Goal: Transaction & Acquisition: Purchase product/service

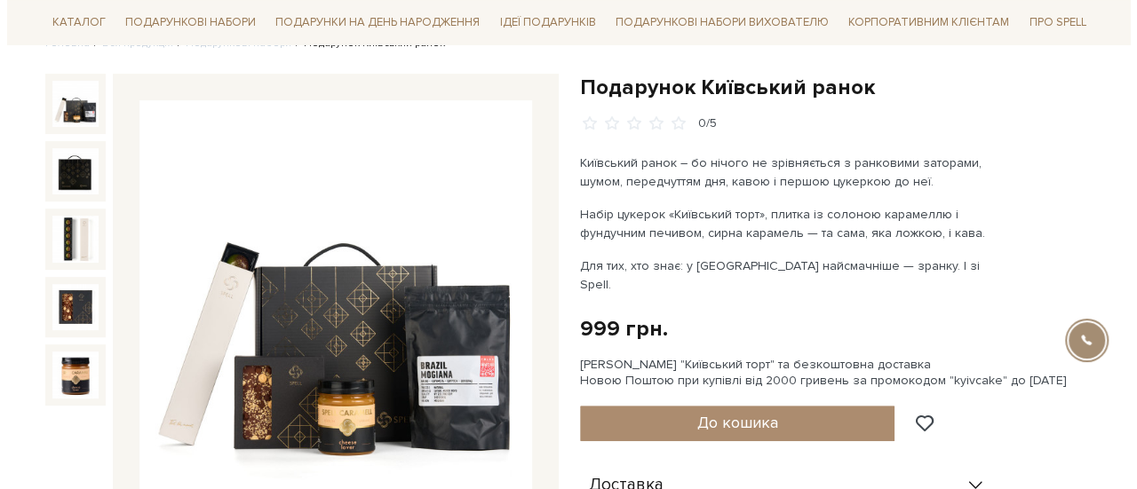
scroll to position [366, 0]
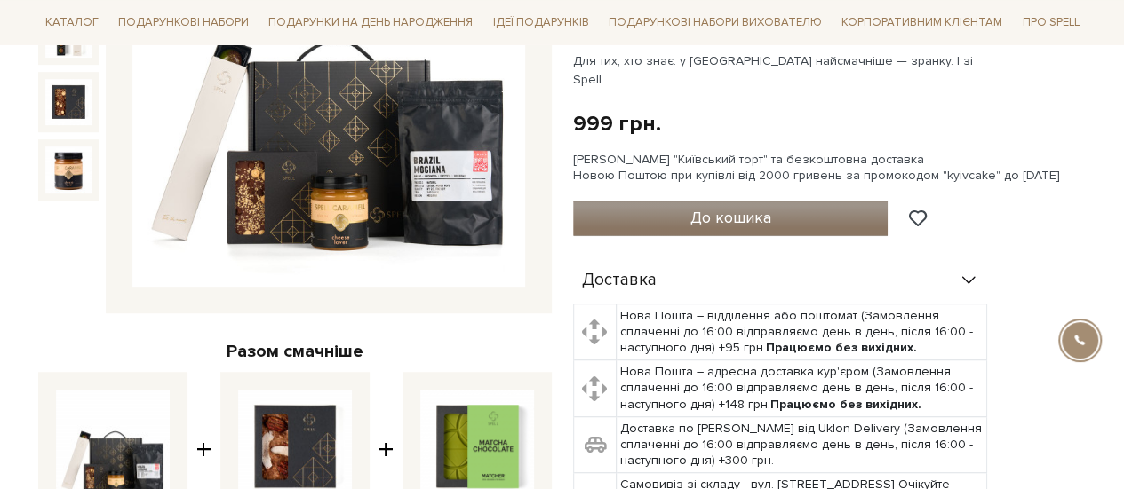
click at [736, 208] on span "До кошика" at bounding box center [729, 218] width 81 height 20
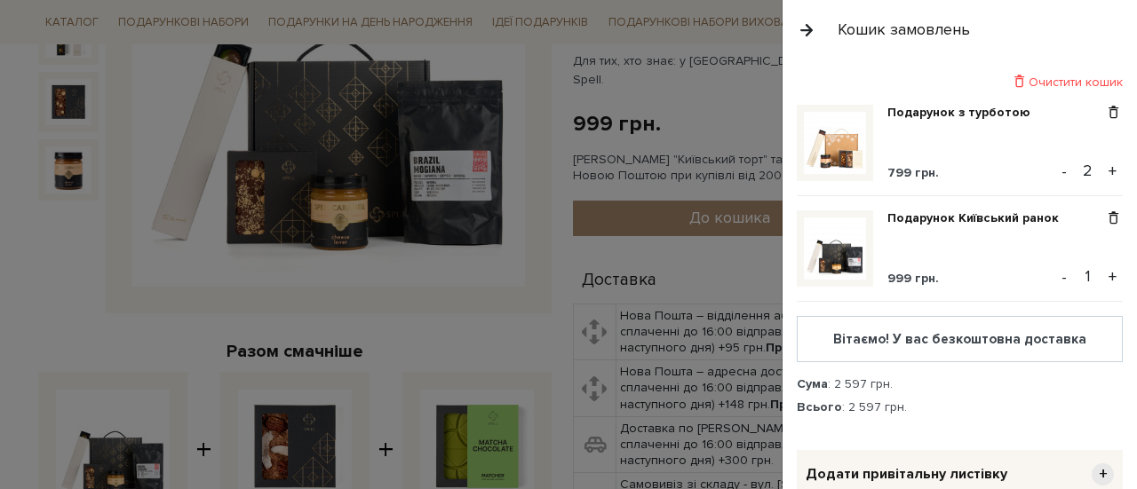
click at [1104, 279] on button "+" at bounding box center [1112, 277] width 20 height 27
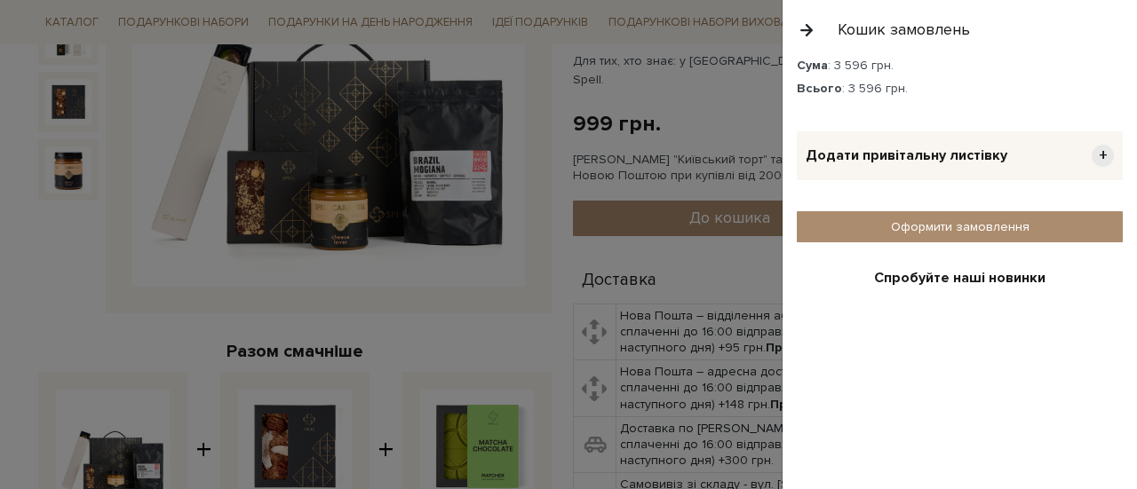
scroll to position [321, 0]
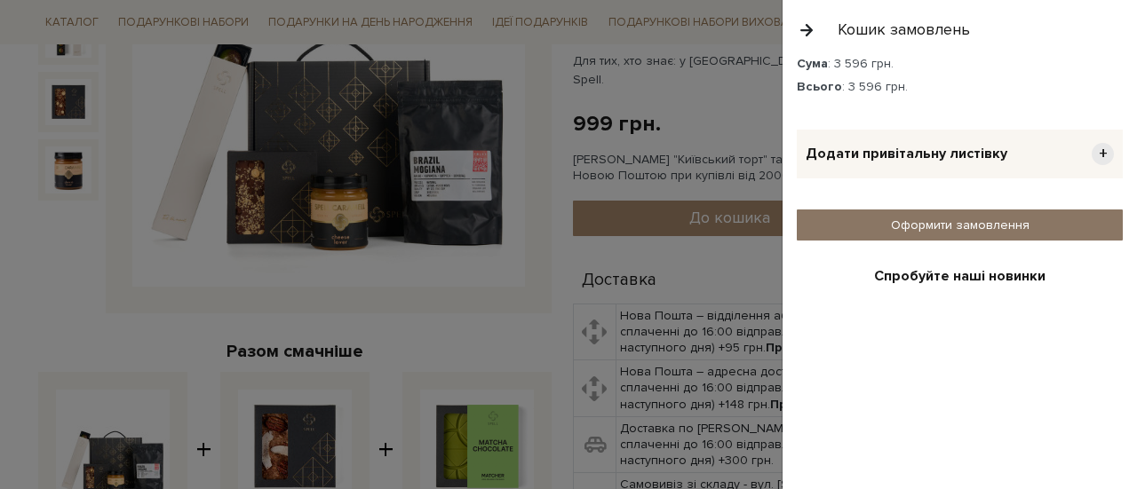
click at [937, 228] on link "Оформити замовлення" at bounding box center [960, 225] width 326 height 31
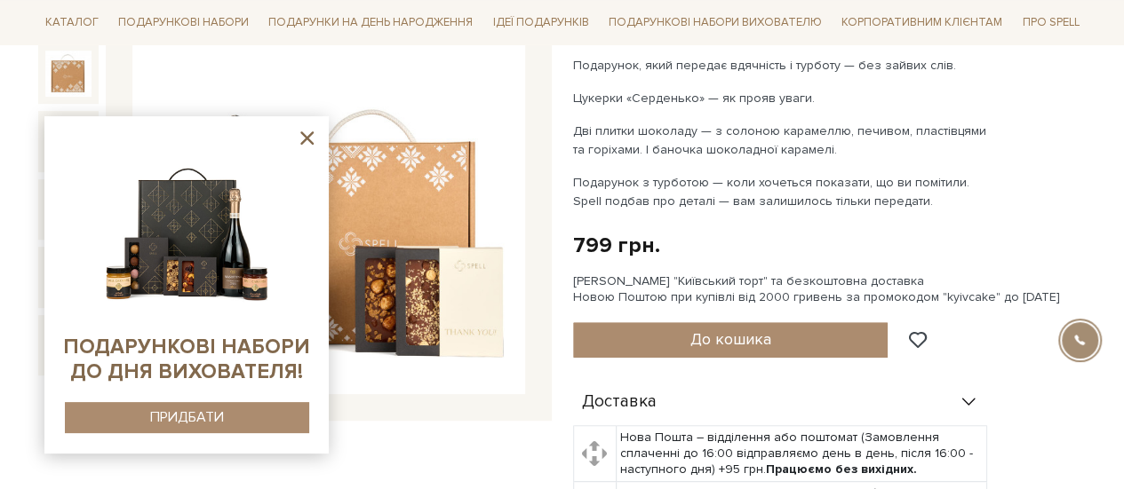
scroll to position [274, 0]
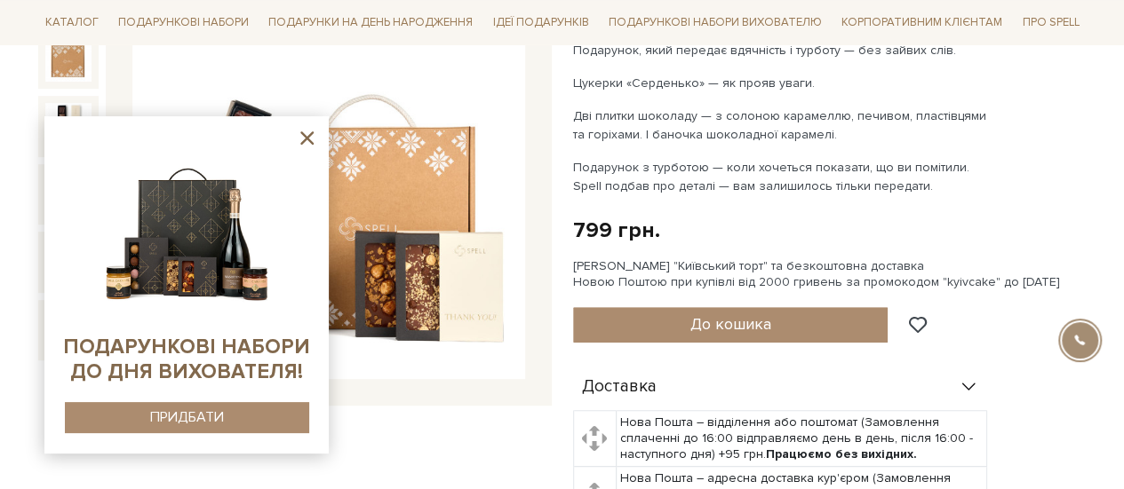
click at [1034, 189] on div "Подарунок з турботою 0/5 Подарунок, який передає вдячність і турботу — без зайв…" at bounding box center [829, 377] width 513 height 832
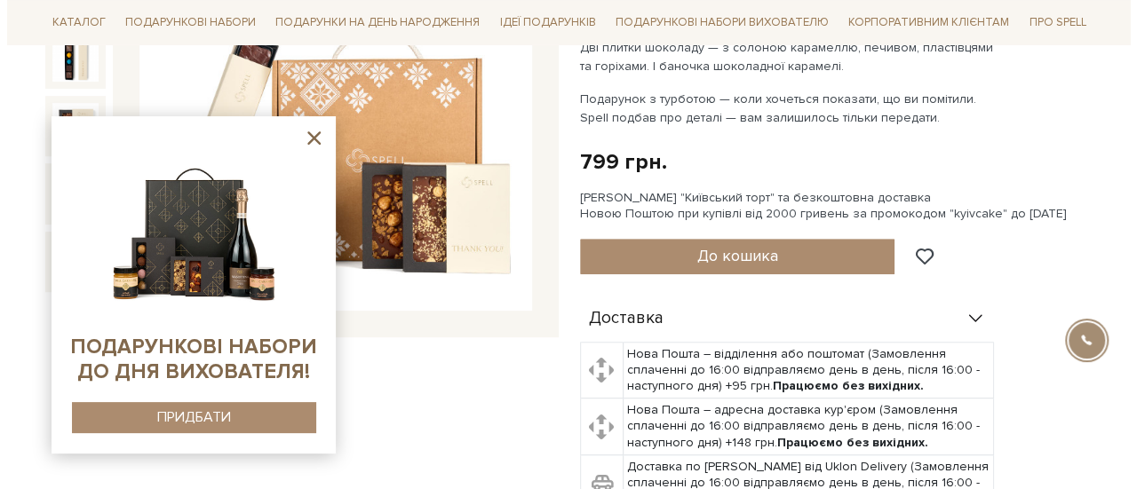
scroll to position [343, 0]
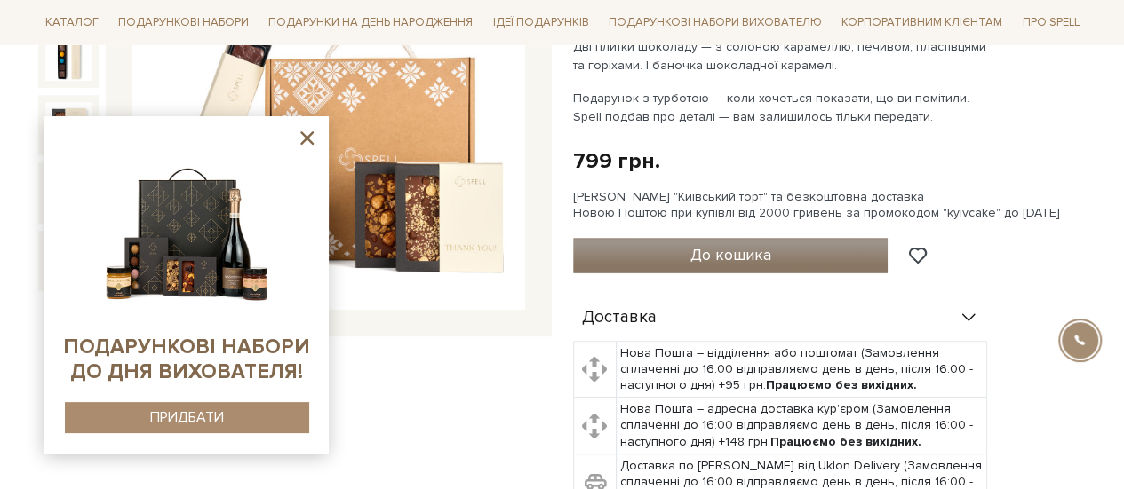
click at [755, 245] on span "До кошика" at bounding box center [729, 255] width 81 height 20
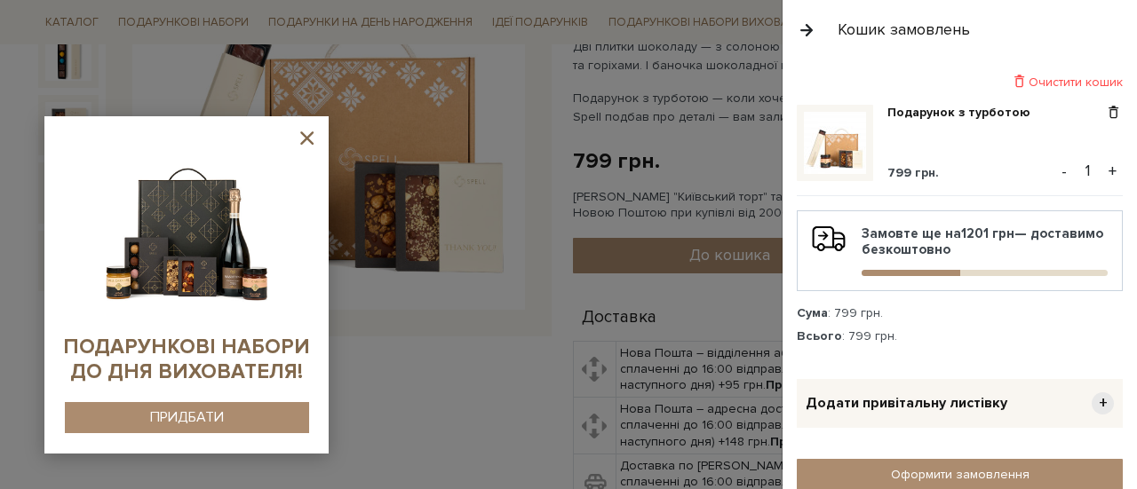
click at [1108, 175] on button "+" at bounding box center [1112, 171] width 20 height 27
click at [1098, 402] on span "+" at bounding box center [1103, 404] width 22 height 22
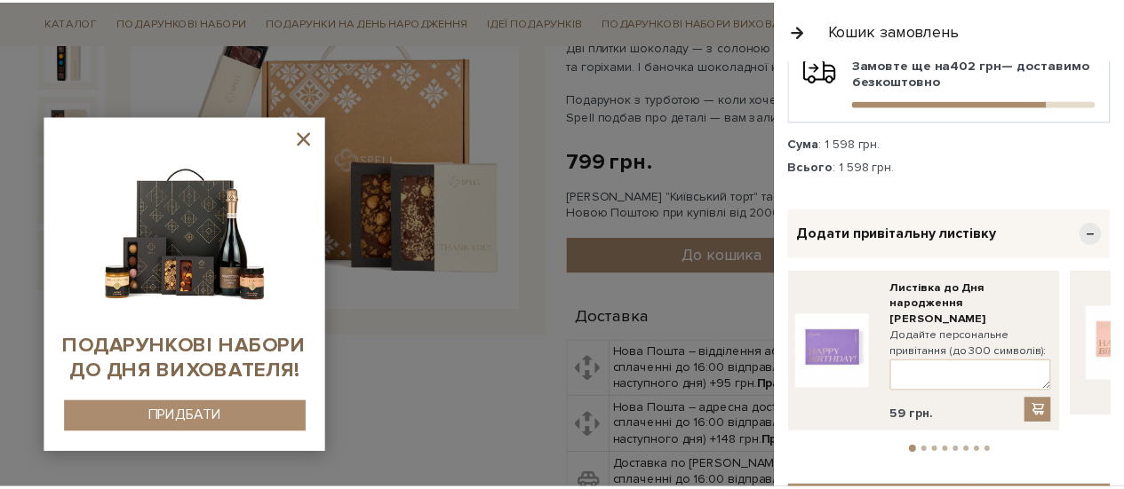
scroll to position [171, 0]
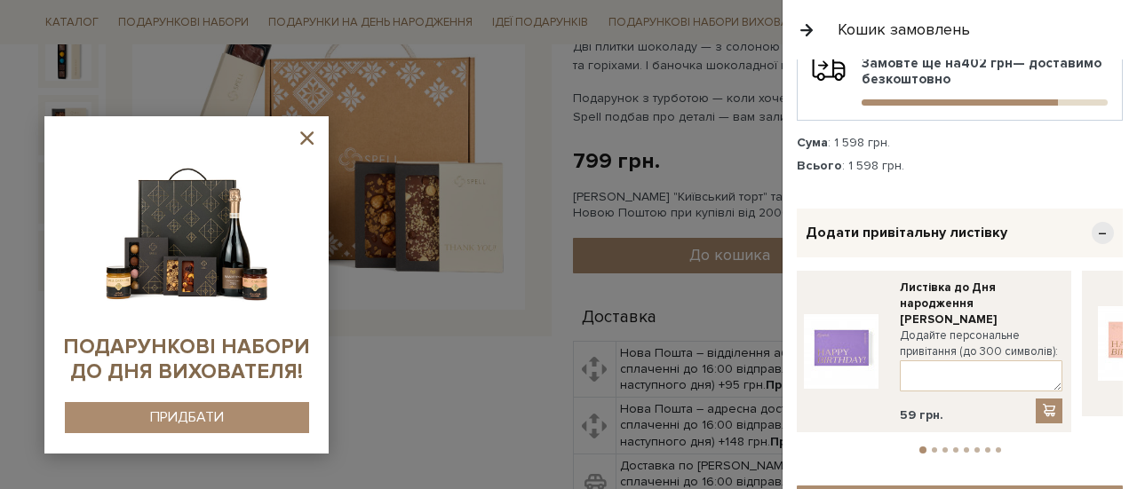
click at [1092, 228] on span "−" at bounding box center [1103, 233] width 22 height 22
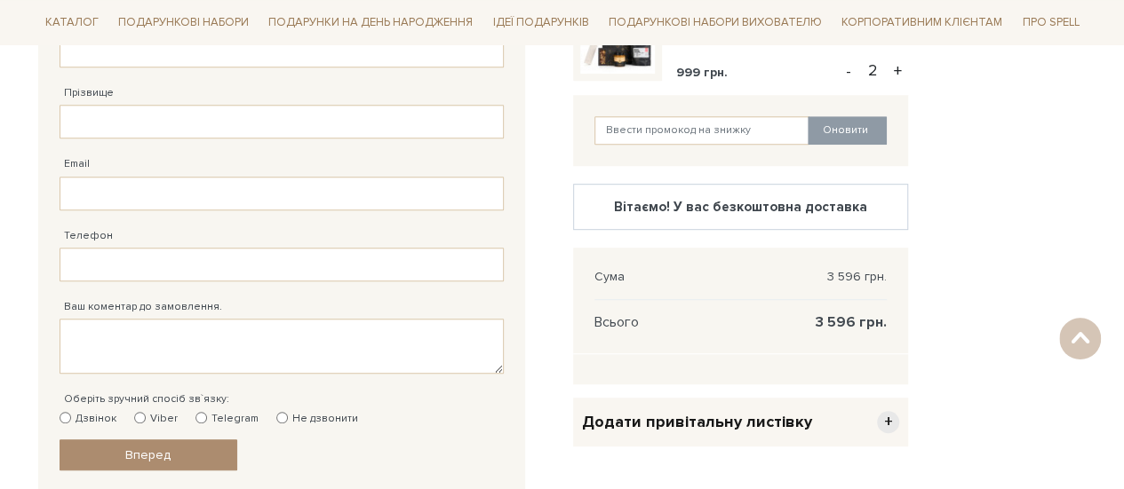
scroll to position [532, 0]
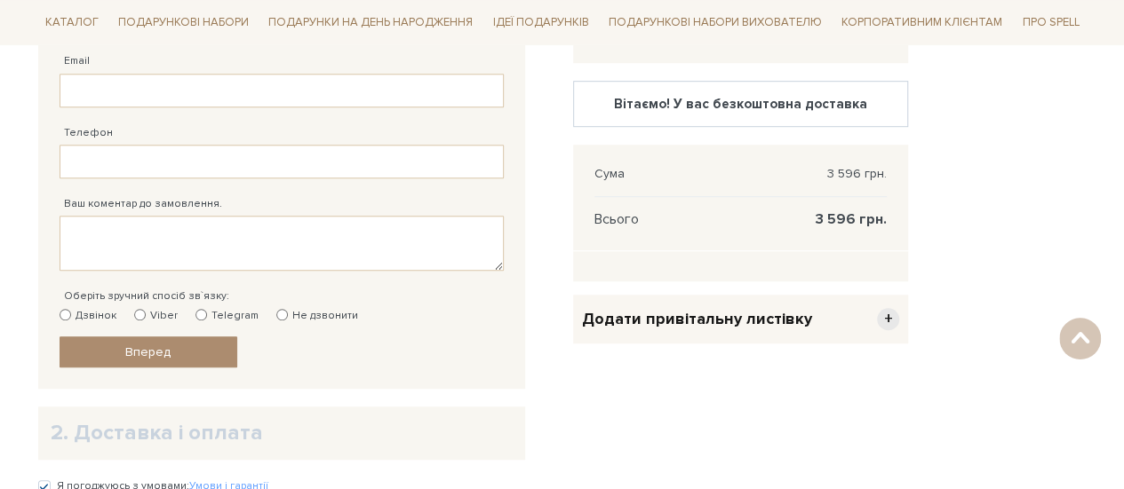
click at [944, 189] on div "Відправити Для себе У подарунок 1. Контактні дані Ім'я По-батькові Заповніть по…" at bounding box center [563, 157] width 1070 height 687
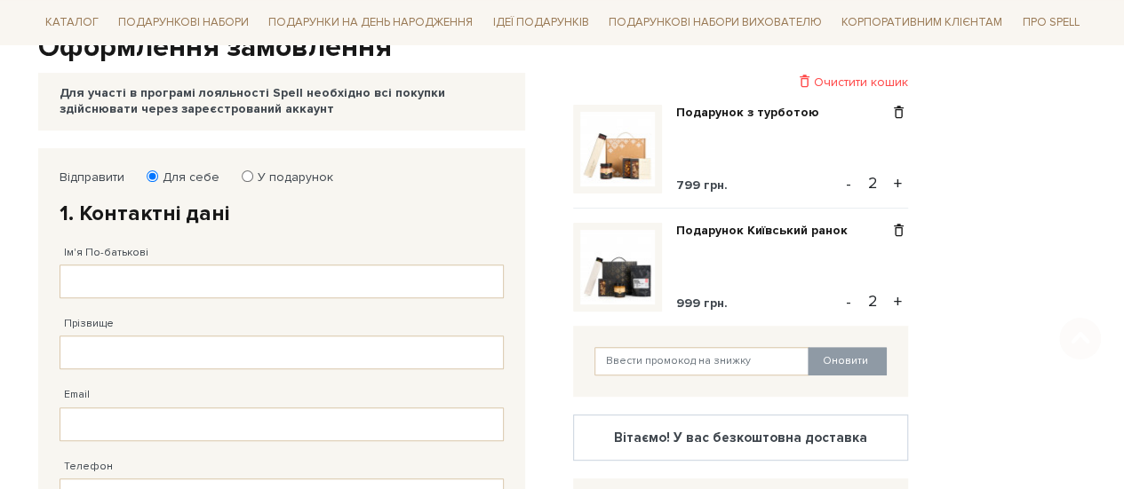
scroll to position [199, 0]
click at [138, 274] on input "Ім'я По-батькові" at bounding box center [282, 281] width 444 height 34
type input "[PERSON_NAME]"
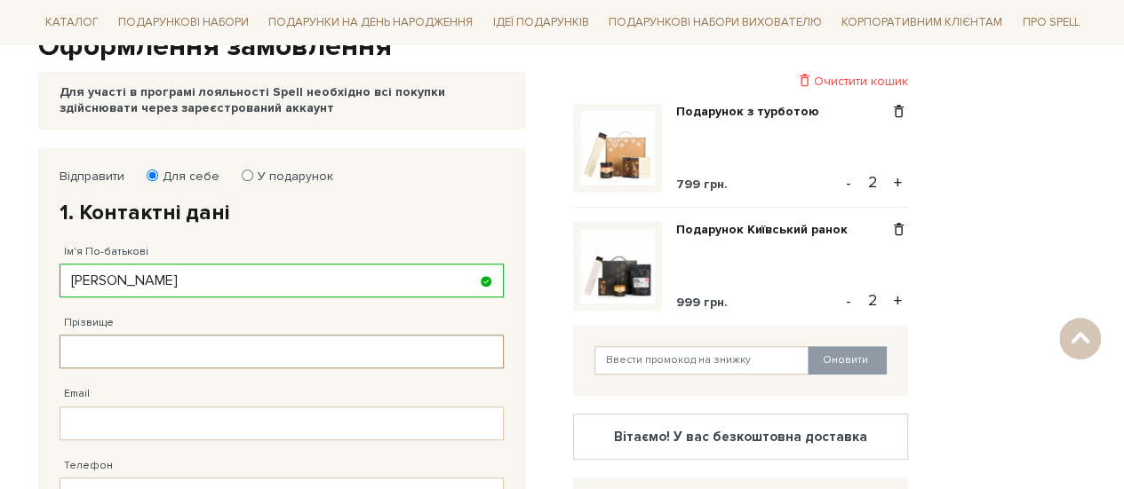
click at [187, 351] on input "Прізвище" at bounding box center [282, 352] width 444 height 34
type input "[PERSON_NAME]"
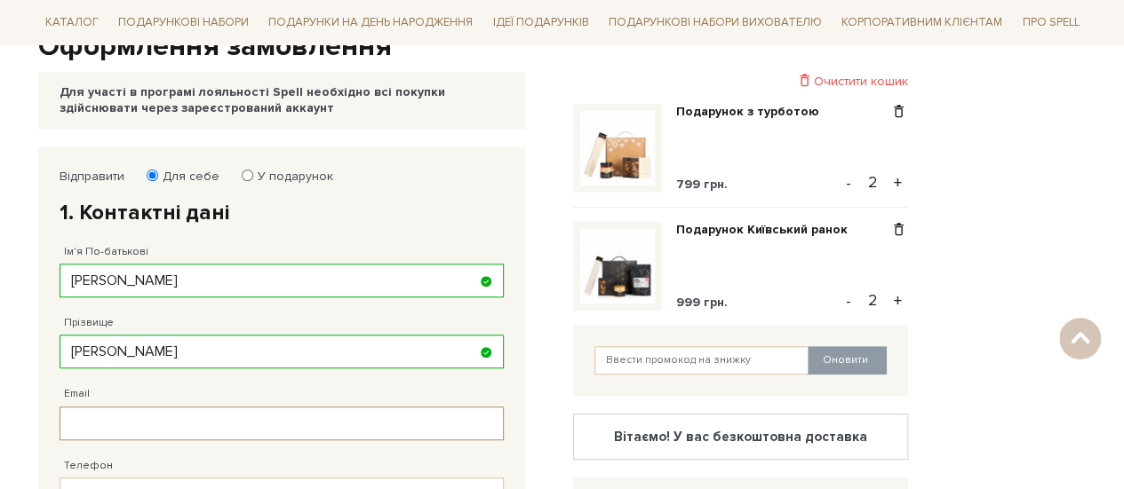
click at [155, 425] on input "Email" at bounding box center [282, 424] width 444 height 34
type input "[EMAIL_ADDRESS][DOMAIN_NAME]"
type input "[PHONE_NUMBER]"
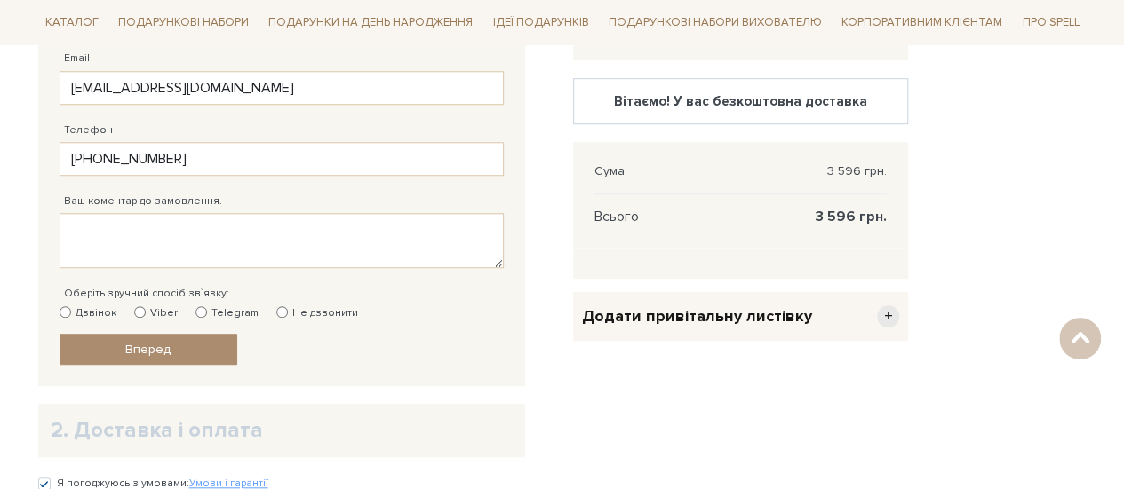
scroll to position [536, 0]
click at [203, 307] on label "Telegram" at bounding box center [226, 313] width 63 height 16
click at [203, 307] on input "Telegram" at bounding box center [201, 312] width 12 height 12
radio input "true"
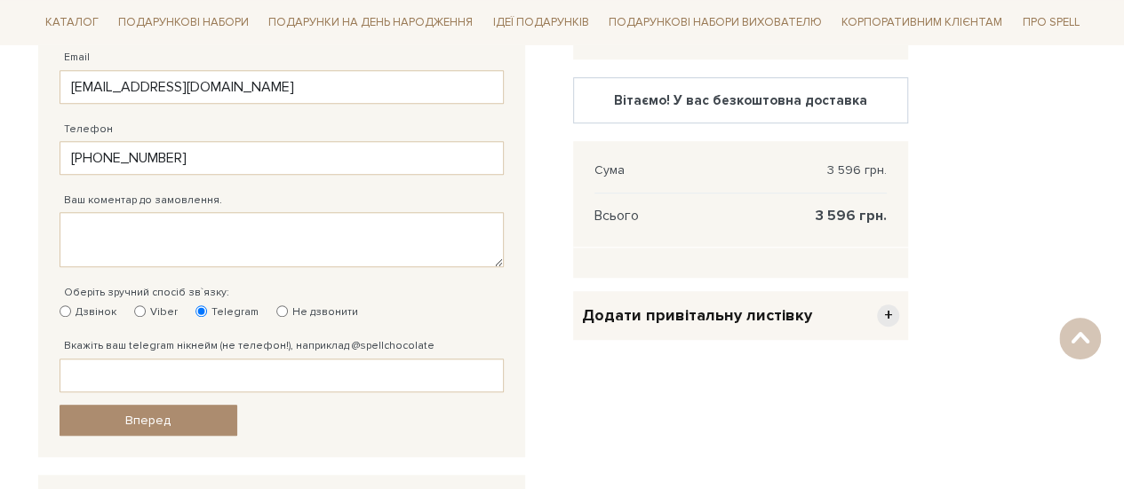
click at [66, 308] on input "Дзвінок" at bounding box center [66, 312] width 12 height 12
radio input "true"
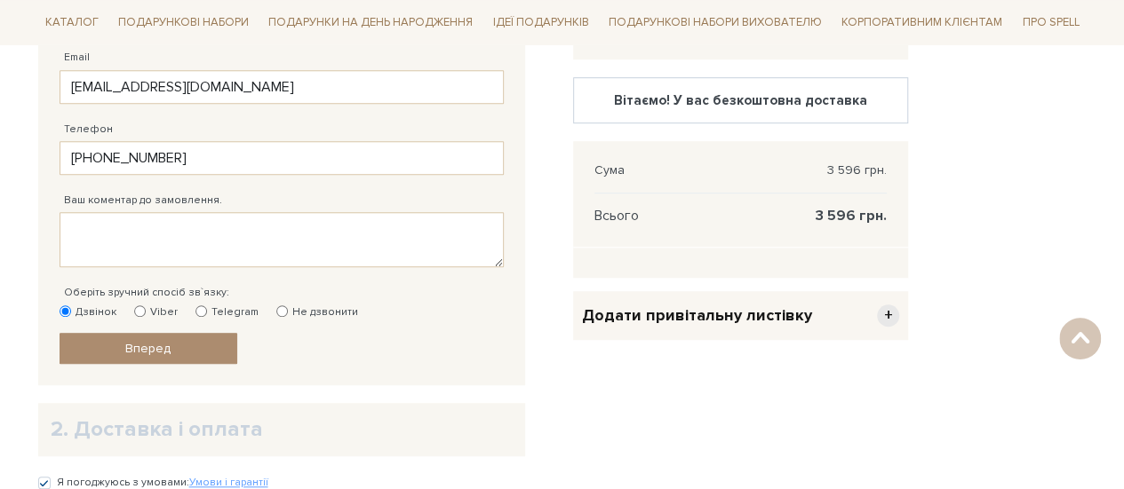
click at [199, 306] on input "Telegram" at bounding box center [201, 312] width 12 height 12
radio input "true"
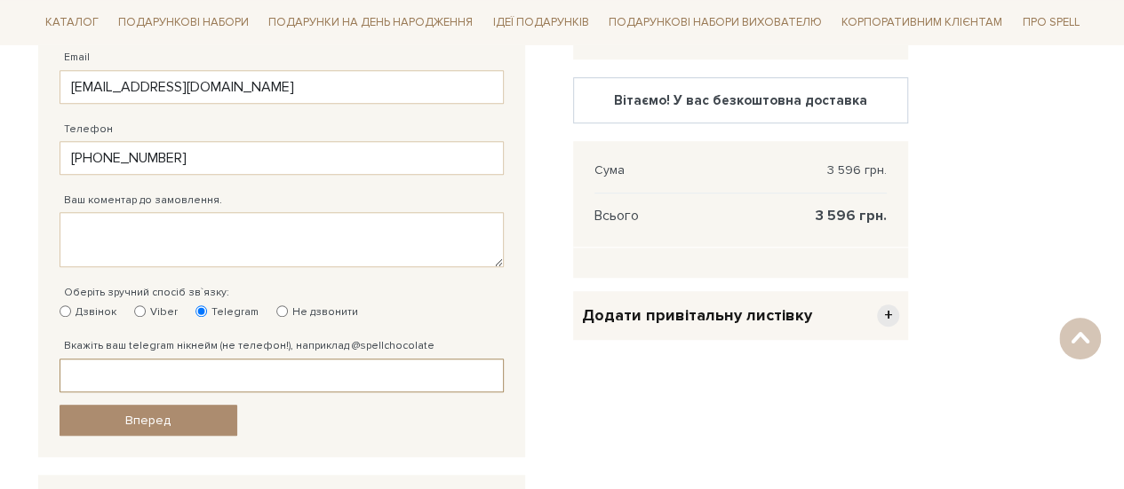
click at [99, 363] on input "Вкажіть ваш telegram нікнейм (не телефон!), наприклад @spellchocolate" at bounding box center [282, 376] width 444 height 34
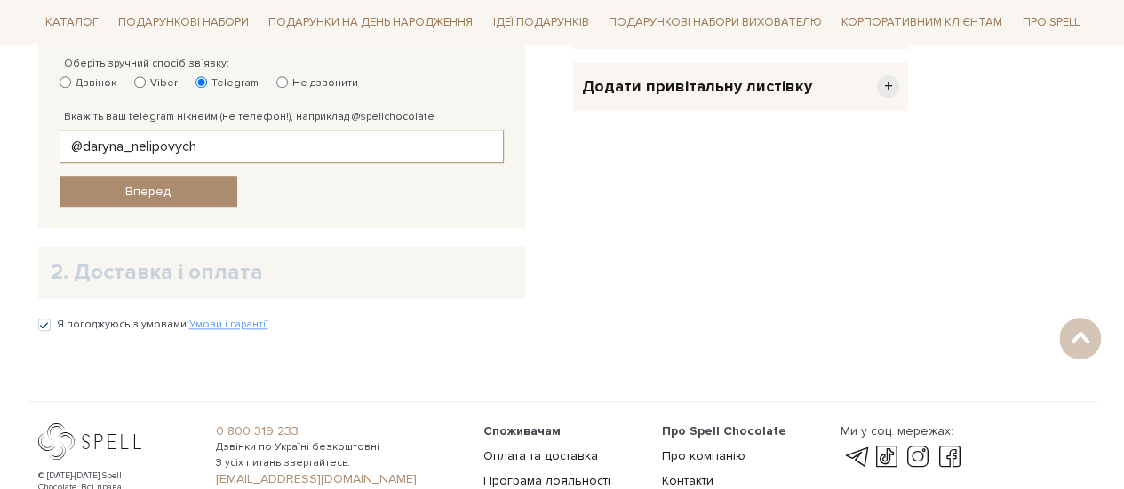
scroll to position [714, 0]
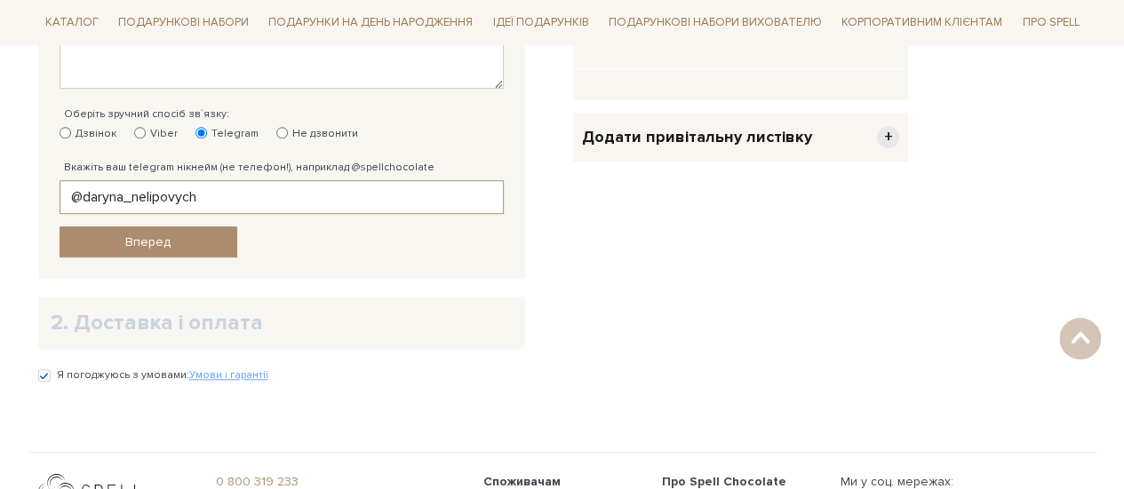
type input "@daryna_nelipovych"
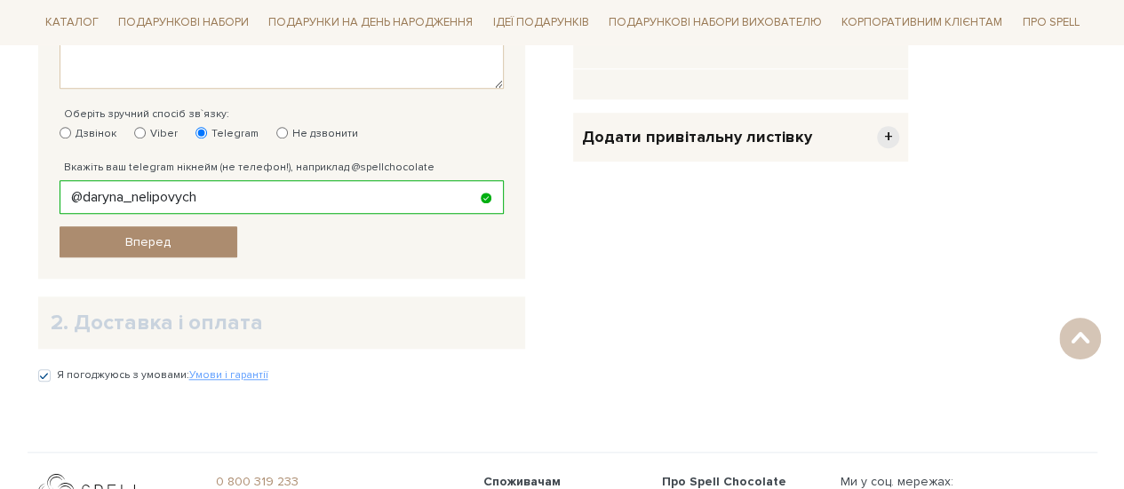
click at [126, 317] on h2 "2. Доставка і оплата" at bounding box center [282, 323] width 462 height 28
click at [131, 237] on span "Вперед" at bounding box center [147, 242] width 45 height 15
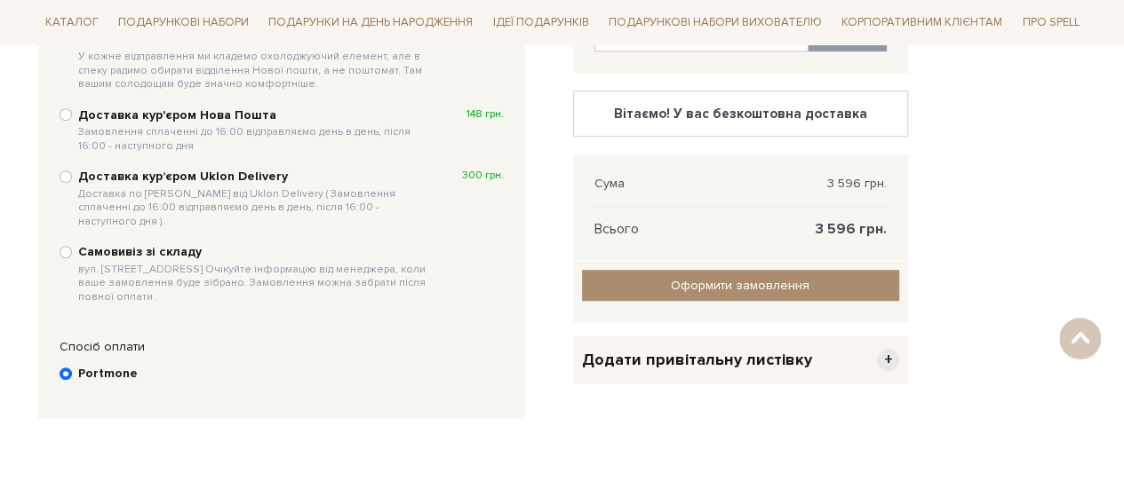
scroll to position [523, 0]
click at [1015, 199] on div "Відправити Для себе У подарунок 1. Контактні дані Ім'я По-батькові [PERSON_NAME…" at bounding box center [563, 139] width 1070 height 632
